Goal: Book appointment/travel/reservation

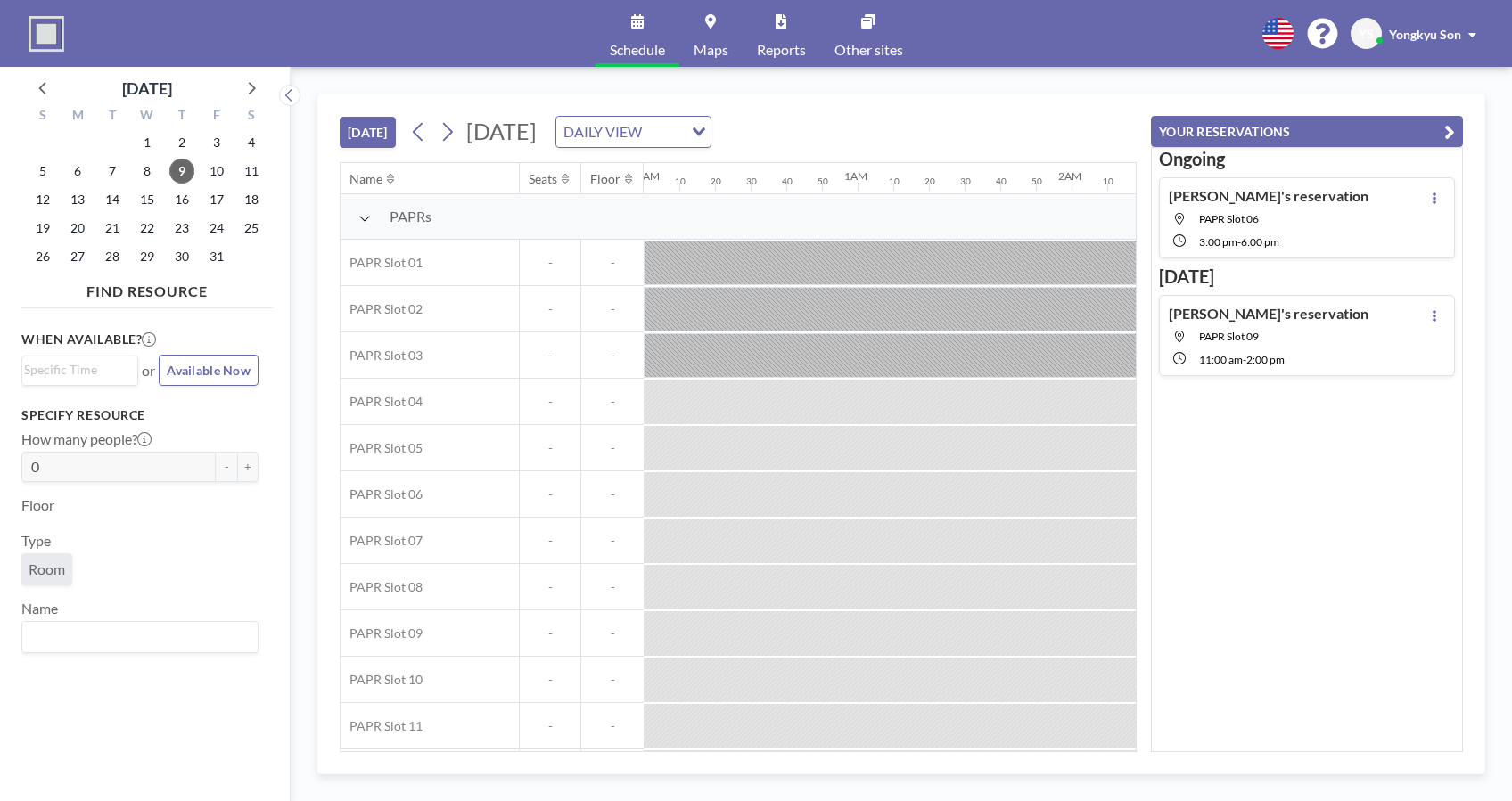
scroll to position [0, 3174]
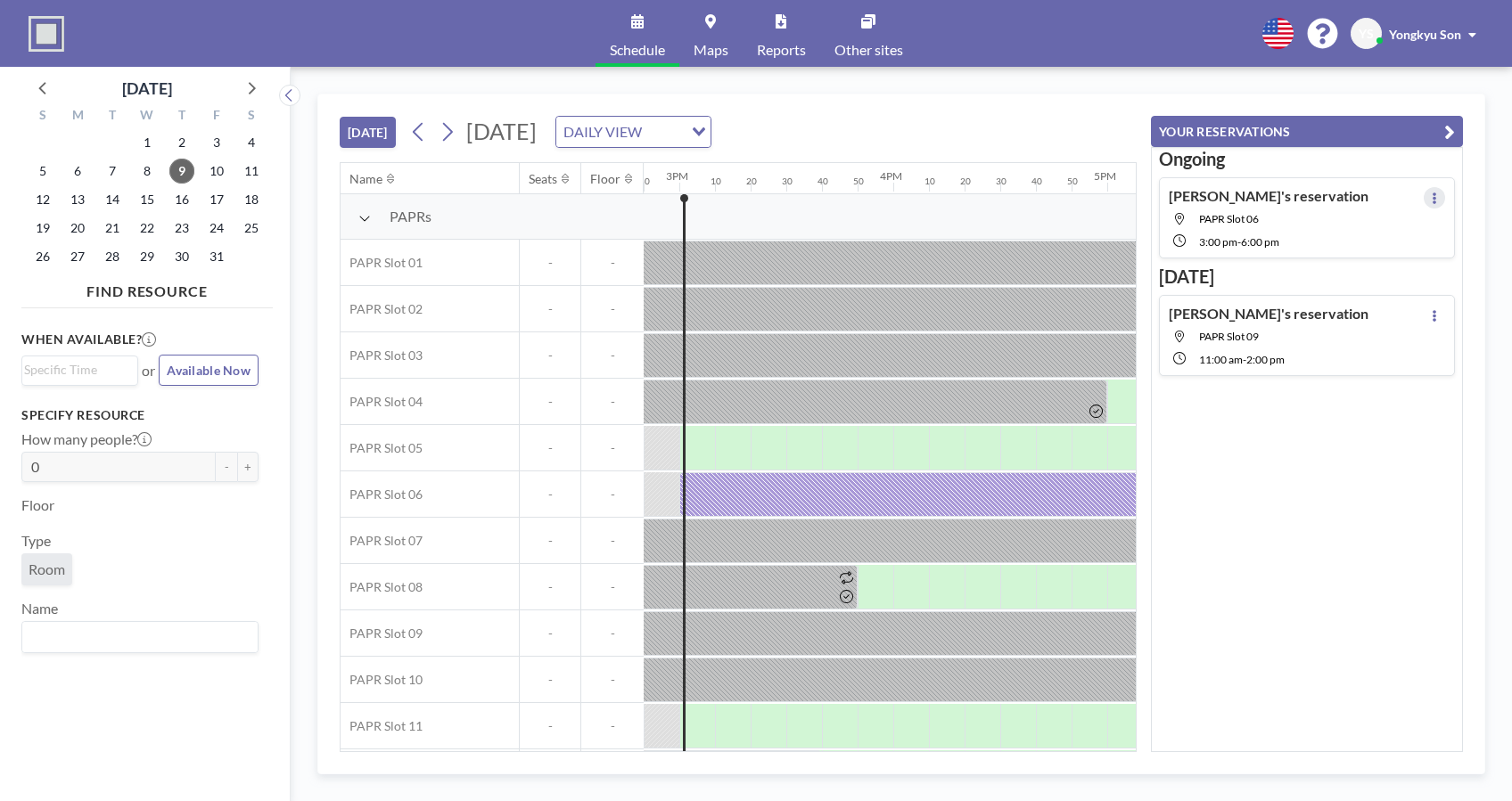
click at [1424, 189] on button at bounding box center [1435, 198] width 22 height 22
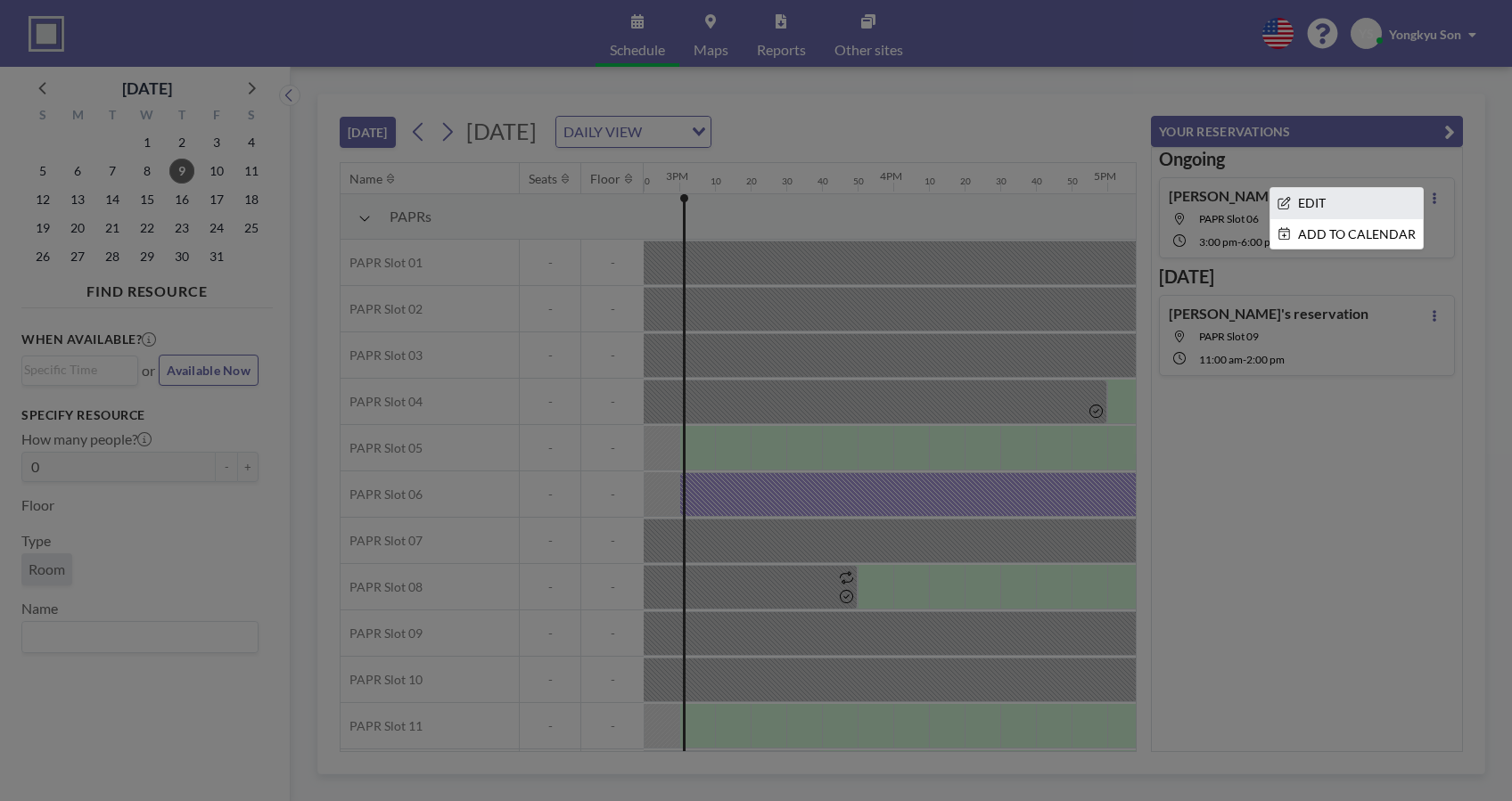
click at [1334, 202] on li "EDIT" at bounding box center [1346, 203] width 152 height 30
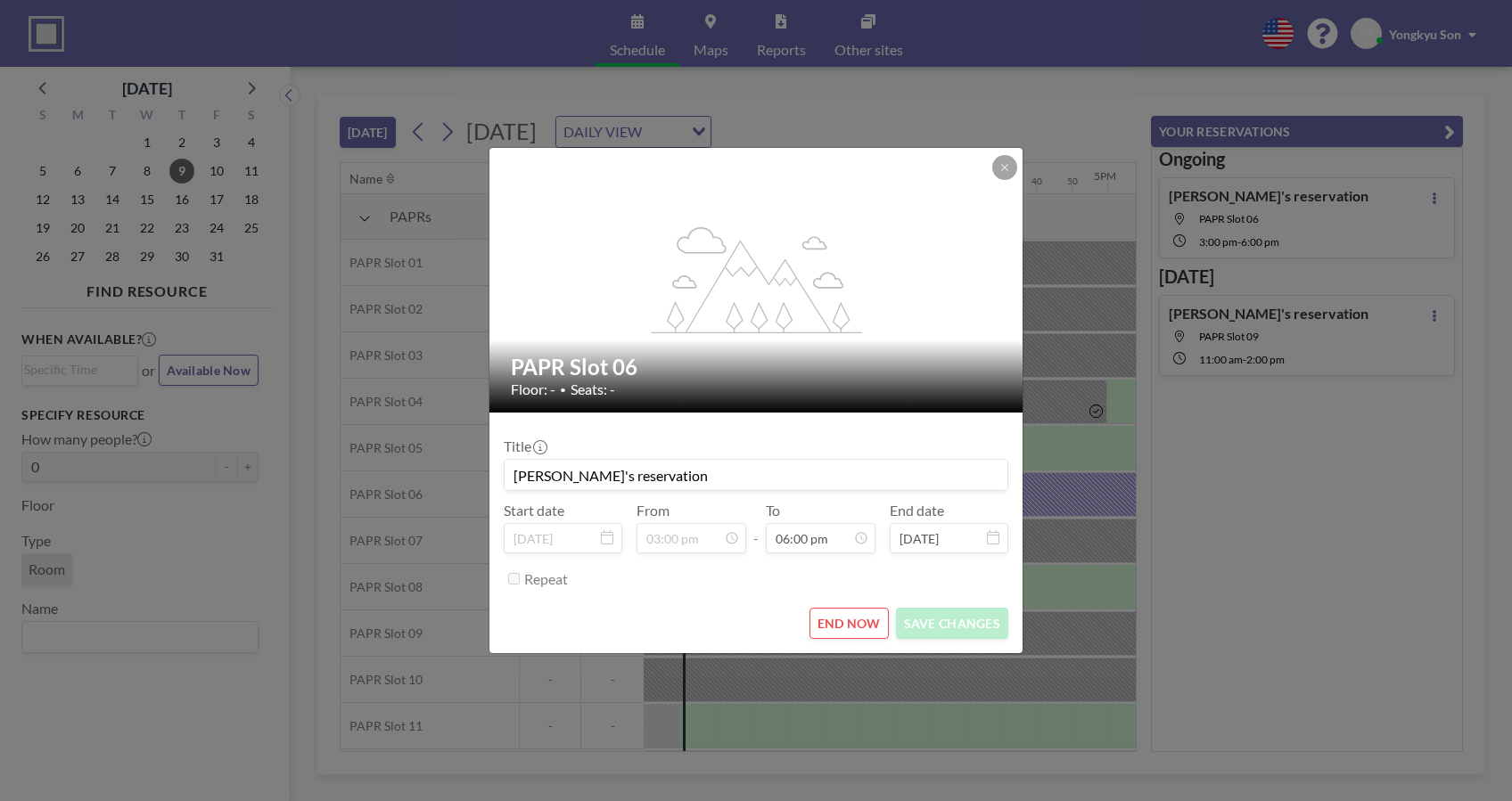
scroll to position [3426, 0]
click at [856, 623] on button "END NOW" at bounding box center [849, 623] width 80 height 31
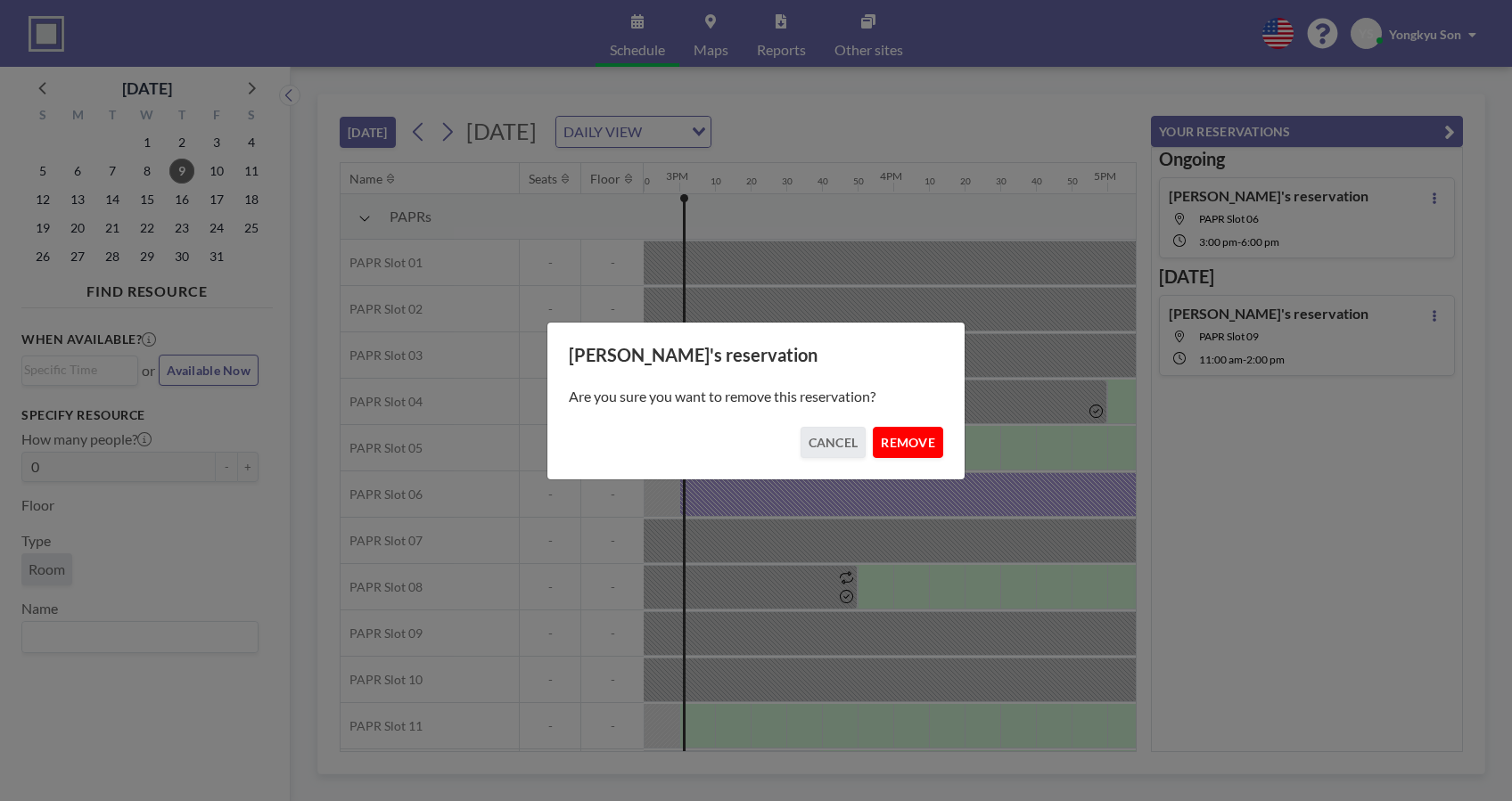
click at [911, 438] on button "REMOVE" at bounding box center [908, 442] width 71 height 31
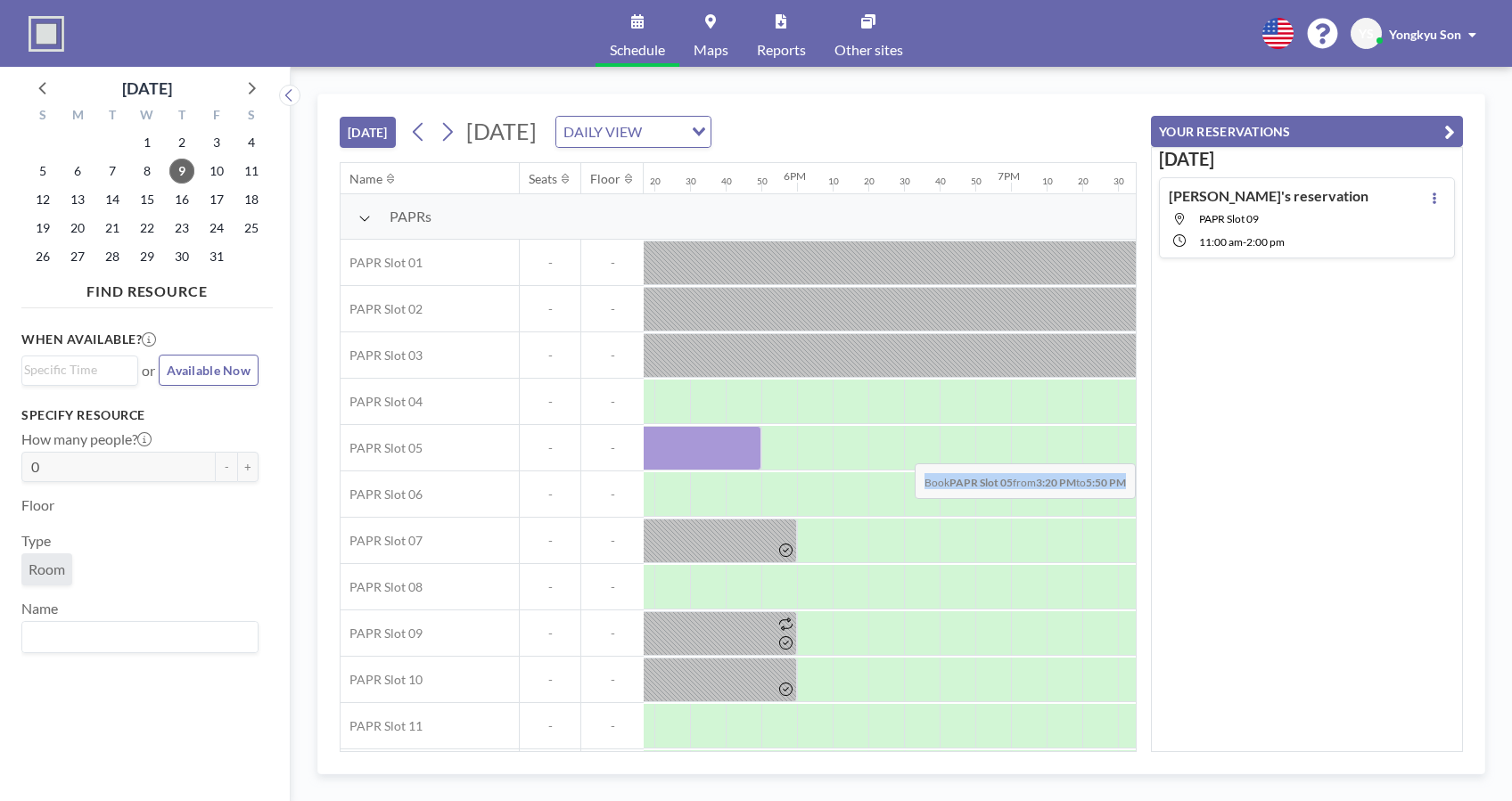
scroll to position [0, 3745]
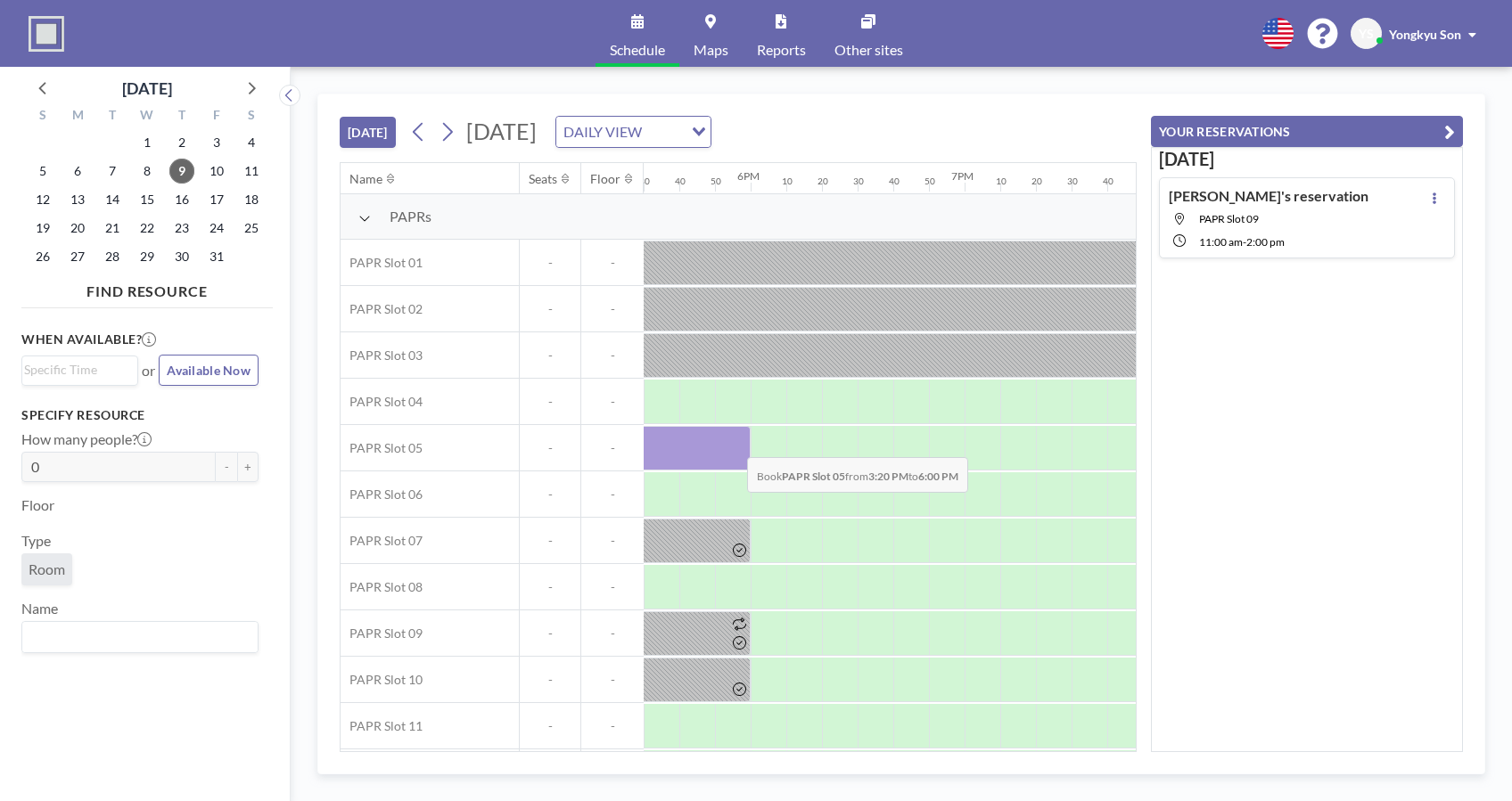
drag, startPoint x: 763, startPoint y: 457, endPoint x: 732, endPoint y: 443, distance: 34.0
click at [732, 443] on div at bounding box center [465, 448] width 570 height 44
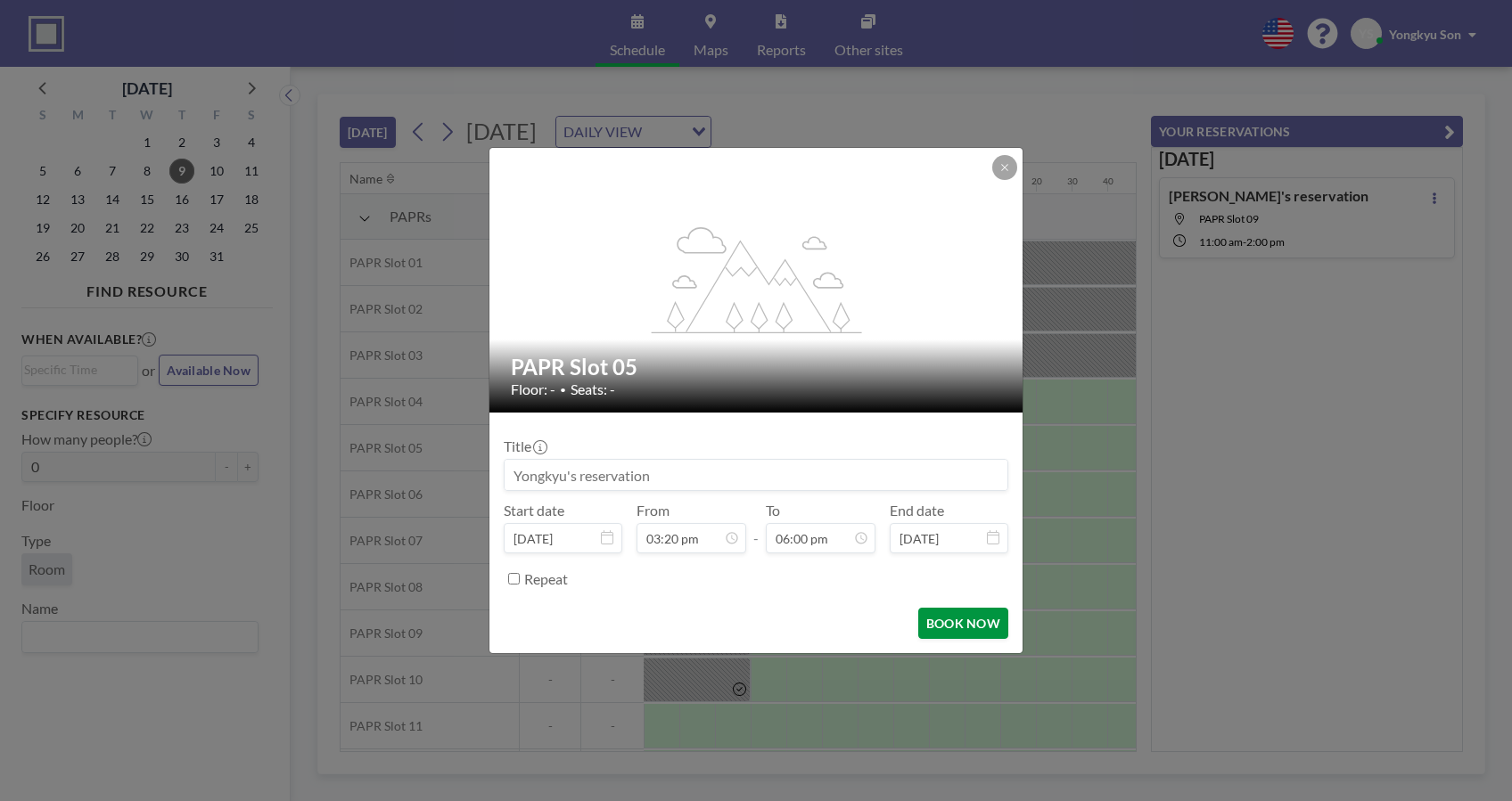
click at [953, 615] on button "BOOK NOW" at bounding box center [963, 623] width 90 height 31
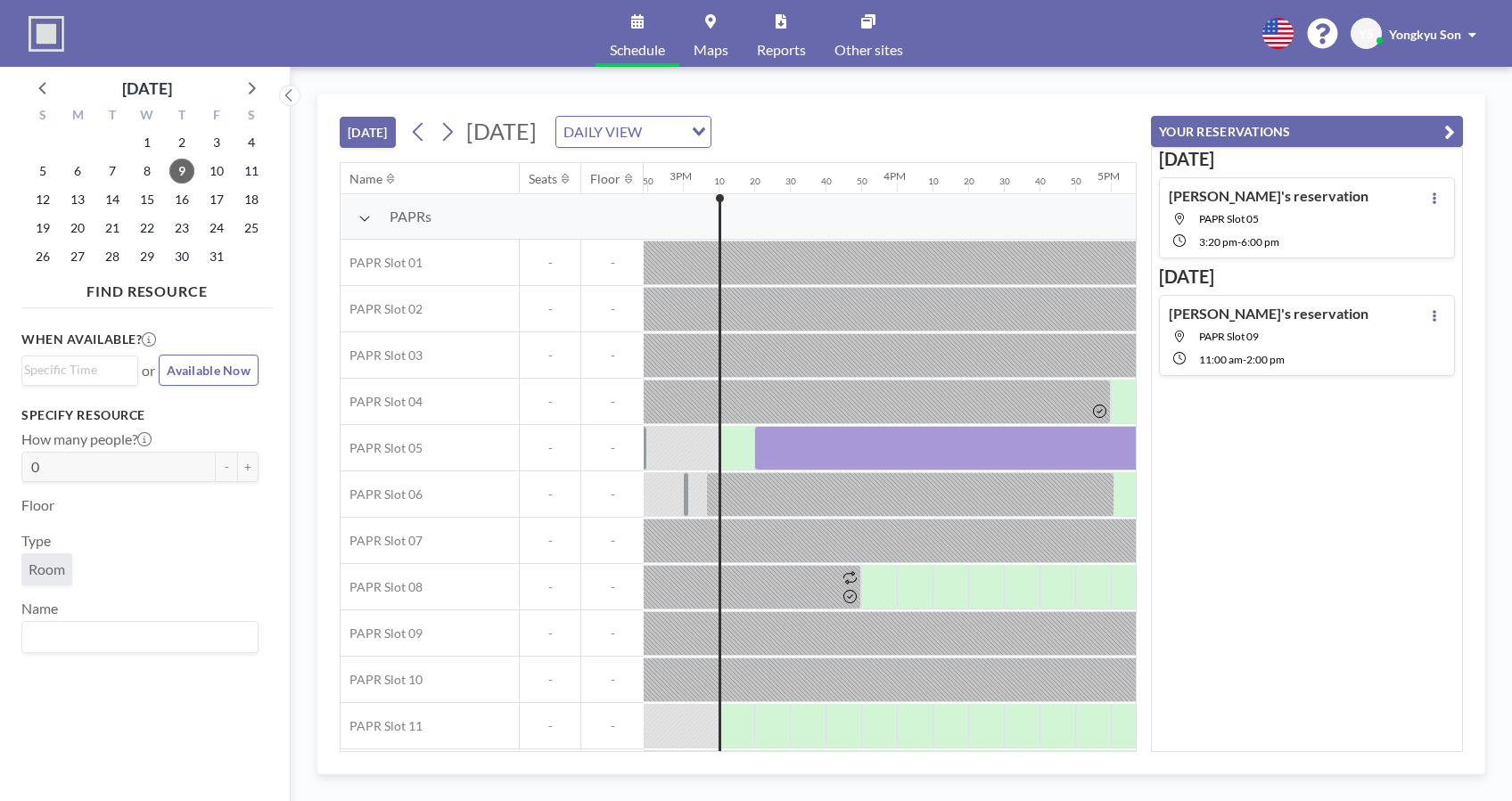
scroll to position [0, 3174]
